Goal: Task Accomplishment & Management: Use online tool/utility

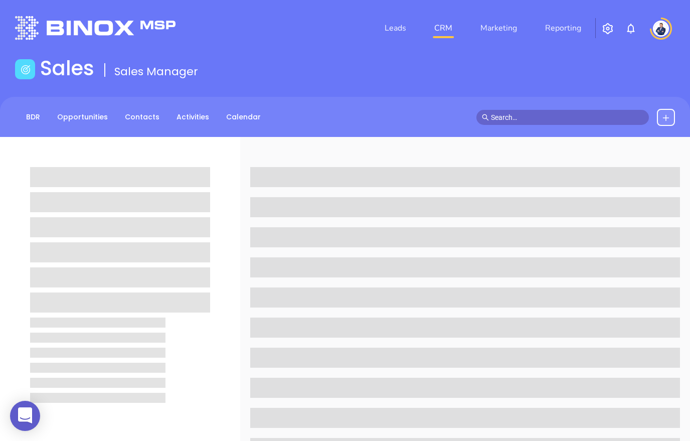
scroll to position [234, 0]
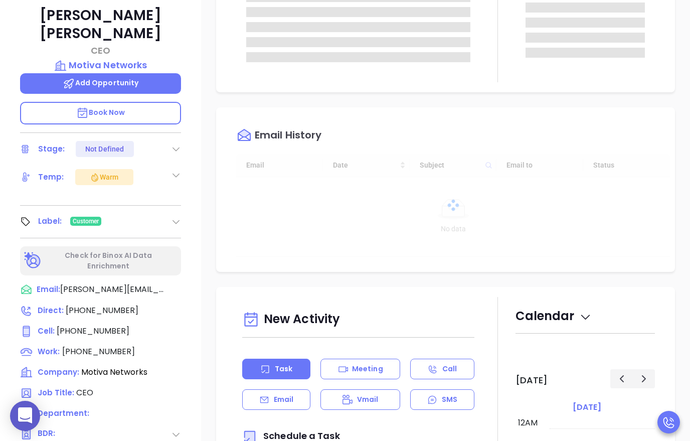
type input "[DATE]"
type input "10:00 am"
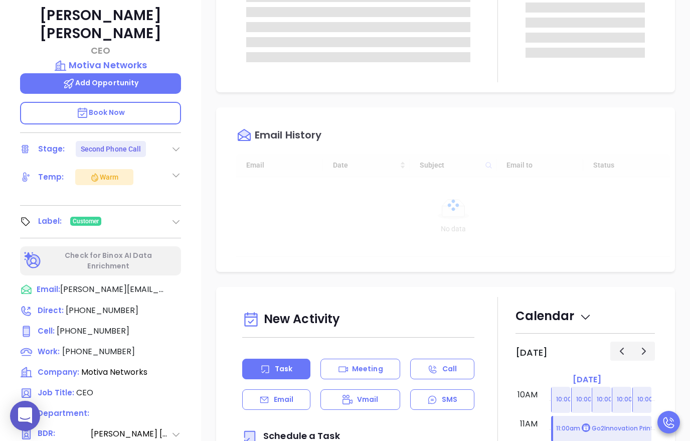
type input "[PERSON_NAME]"
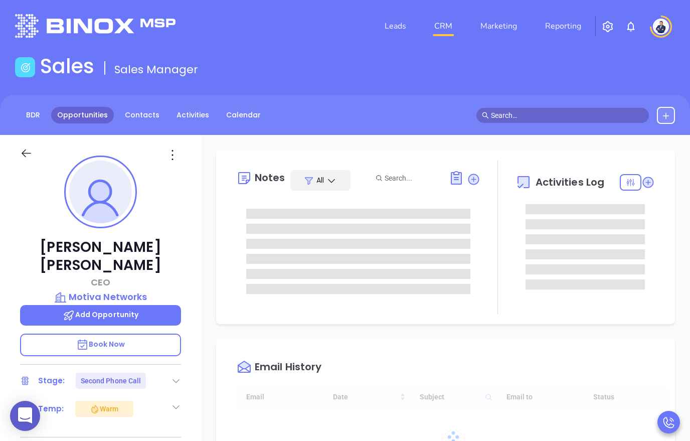
scroll to position [0, 0]
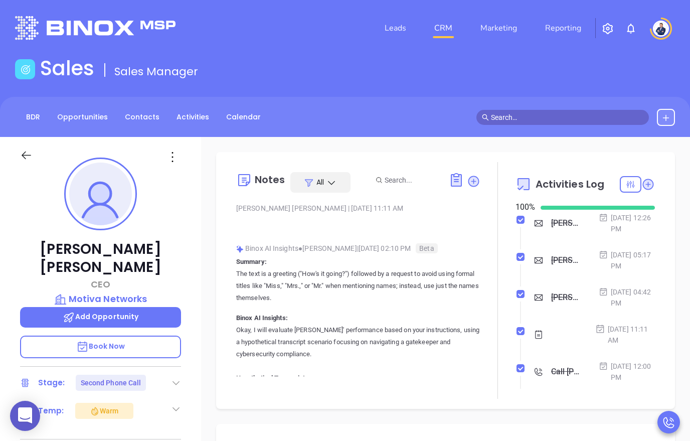
click at [451, 27] on link "CRM" at bounding box center [443, 28] width 26 height 20
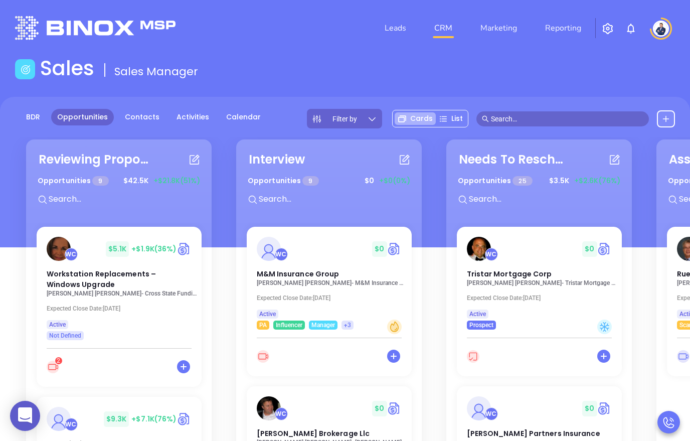
click at [543, 116] on input "text" at bounding box center [567, 118] width 153 height 11
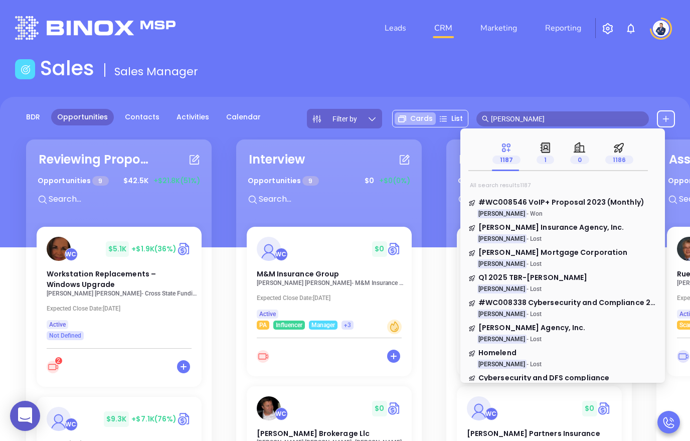
type input "Walter contreras"
drag, startPoint x: 543, startPoint y: 118, endPoint x: 366, endPoint y: 70, distance: 183.2
click at [366, 70] on div "Sales Sales Manager" at bounding box center [345, 70] width 672 height 28
